Goal: Understand process/instructions: Learn how to perform a task or action

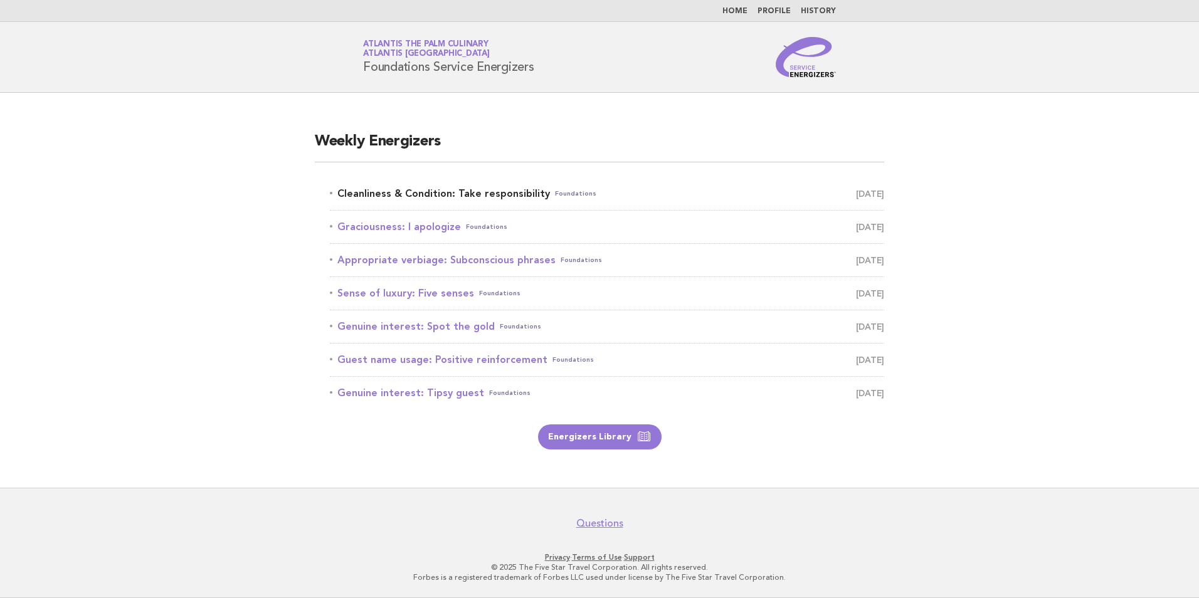
click at [489, 193] on link "Cleanliness & Condition: Take responsibility Foundations [DATE]" at bounding box center [607, 194] width 554 height 18
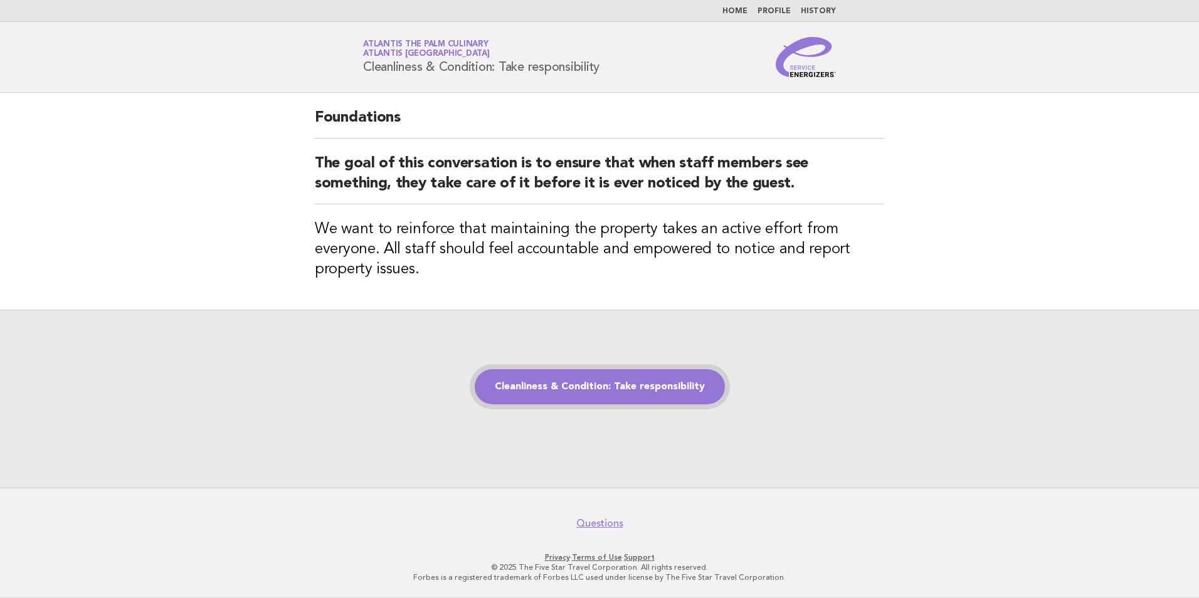
click at [623, 395] on link "Cleanliness & Condition: Take responsibility" at bounding box center [600, 386] width 250 height 35
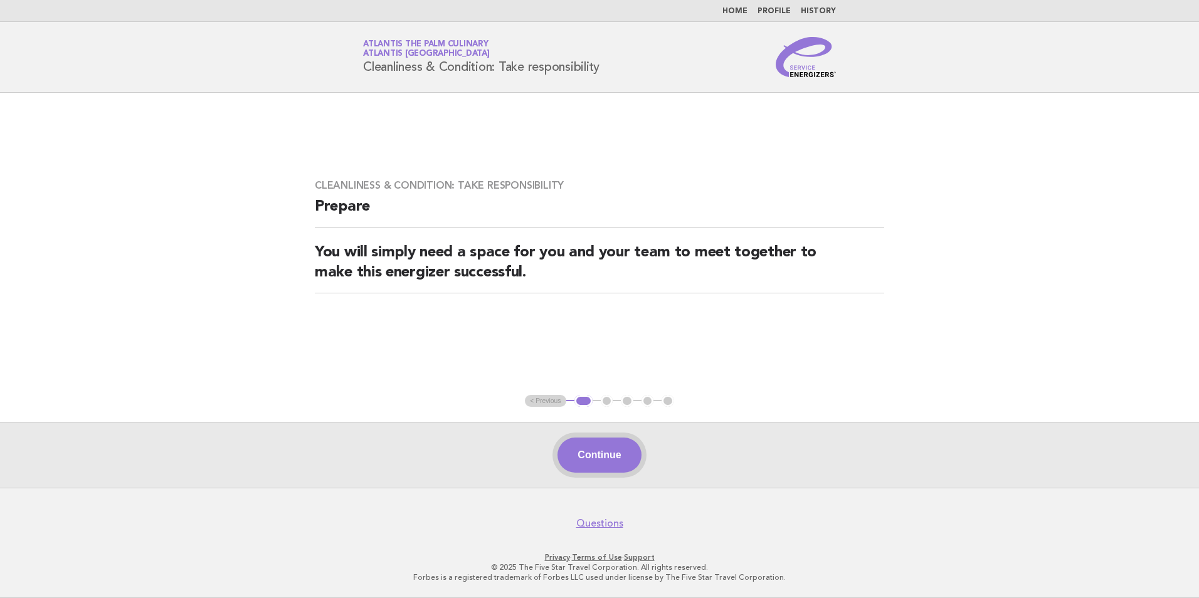
click at [623, 456] on button "Continue" at bounding box center [598, 455] width 83 height 35
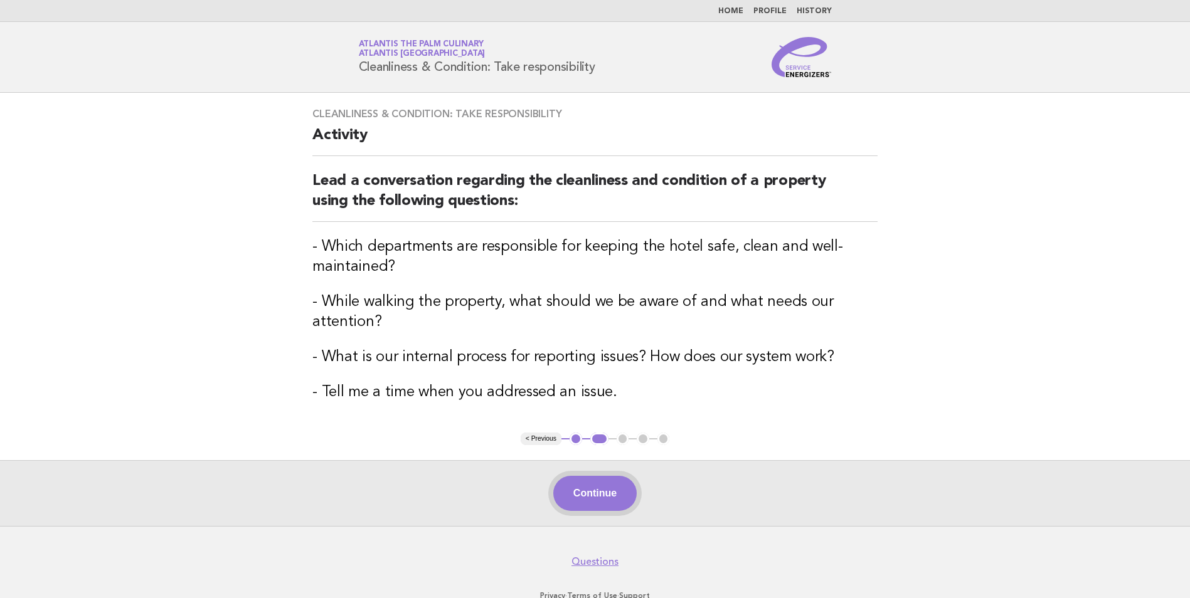
click at [596, 490] on button "Continue" at bounding box center [594, 493] width 83 height 35
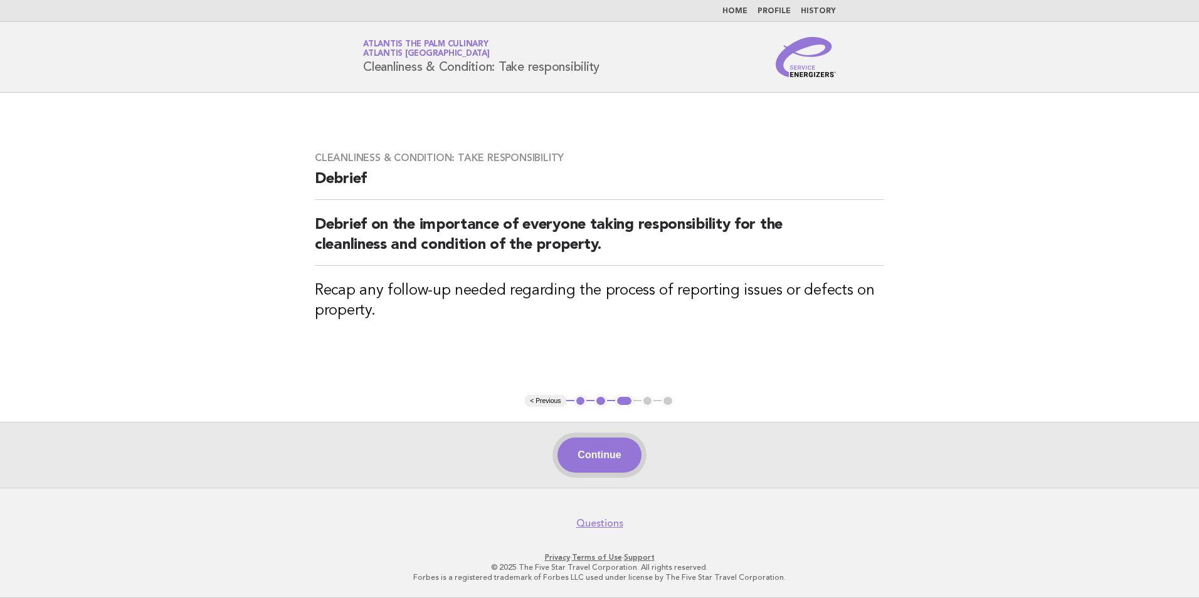
click at [589, 451] on button "Continue" at bounding box center [598, 455] width 83 height 35
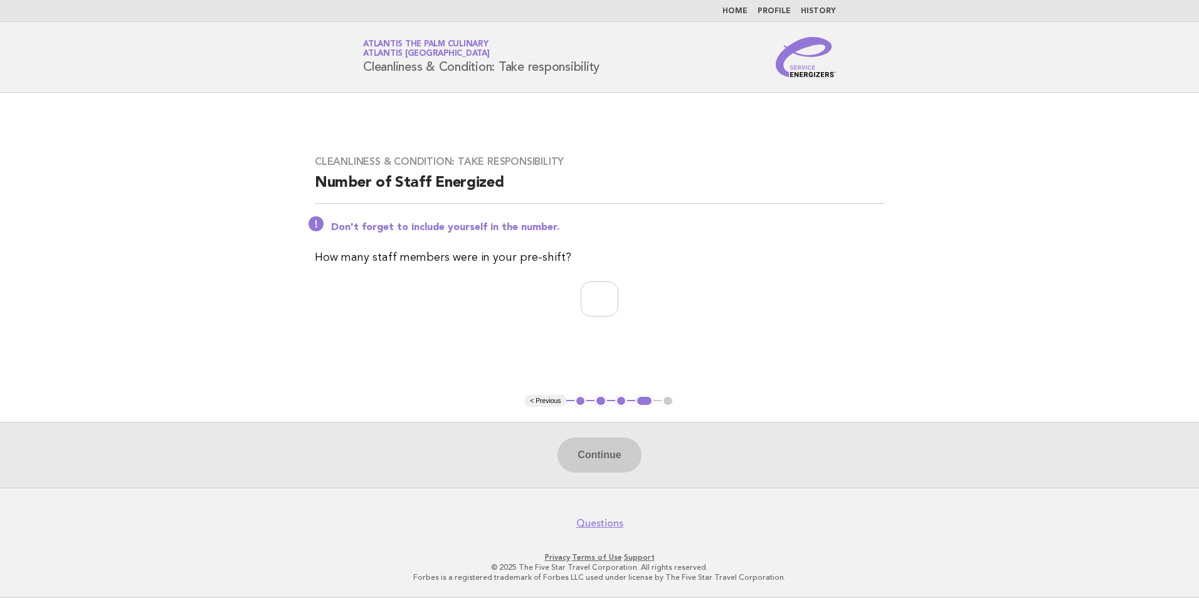
click at [606, 457] on div "Continue" at bounding box center [599, 455] width 1199 height 66
click at [588, 294] on input "number" at bounding box center [600, 299] width 38 height 35
type input "*"
click at [583, 453] on button "Continue" at bounding box center [598, 455] width 83 height 35
